Goal: Information Seeking & Learning: Learn about a topic

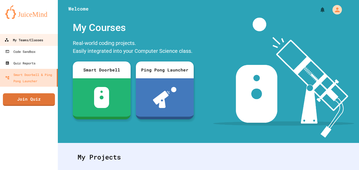
click at [36, 39] on div "My Teams/Classes" at bounding box center [23, 40] width 39 height 7
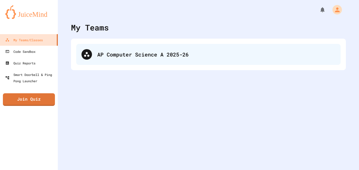
click at [133, 49] on div "AP Computer Science A 2025-26" at bounding box center [208, 54] width 264 height 21
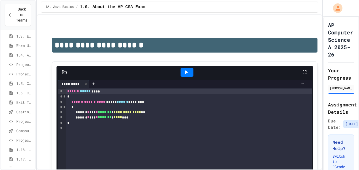
scroll to position [60, 0]
click at [25, 111] on span "Casting and Ranges of variables - Quiz" at bounding box center [24, 110] width 17 height 6
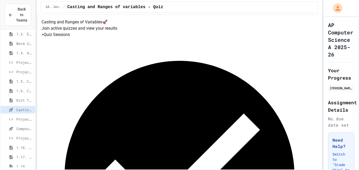
click at [24, 91] on span "1.6. Compound Assignment Operators" at bounding box center [24, 91] width 17 height 6
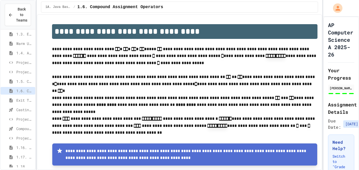
click at [17, 119] on span "Project EmployeePay" at bounding box center [24, 119] width 17 height 6
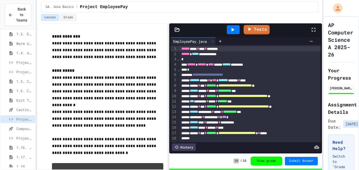
click at [19, 126] on span "Compound assignment operators - Quiz" at bounding box center [24, 129] width 17 height 6
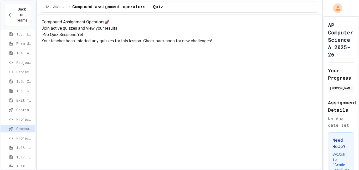
click at [16, 135] on span "Project EmployeePay (File Input)" at bounding box center [24, 138] width 17 height 6
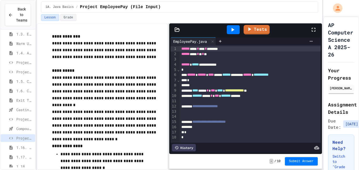
click at [23, 118] on span "Project EmployeePay" at bounding box center [24, 119] width 17 height 6
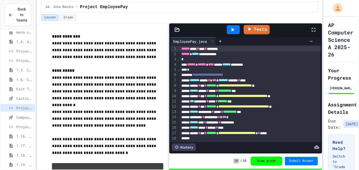
scroll to position [73, 0]
